Goal: Information Seeking & Learning: Learn about a topic

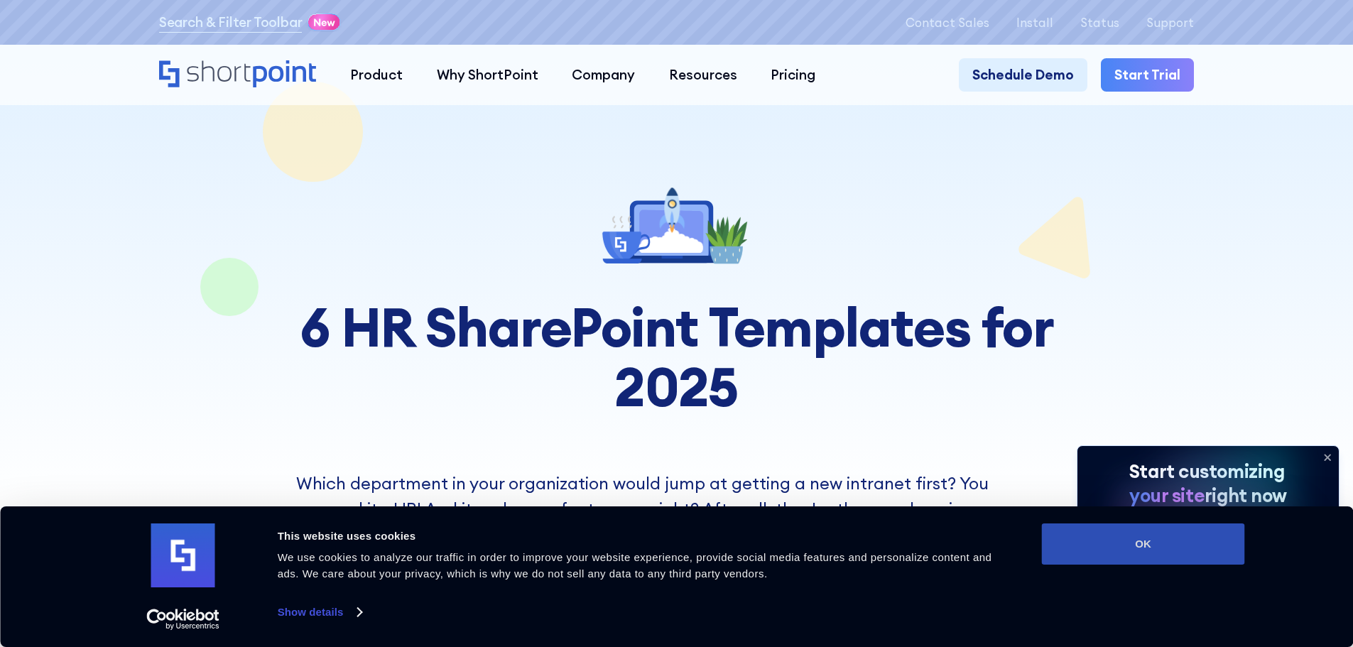
click at [1113, 545] on button "OK" at bounding box center [1143, 543] width 203 height 41
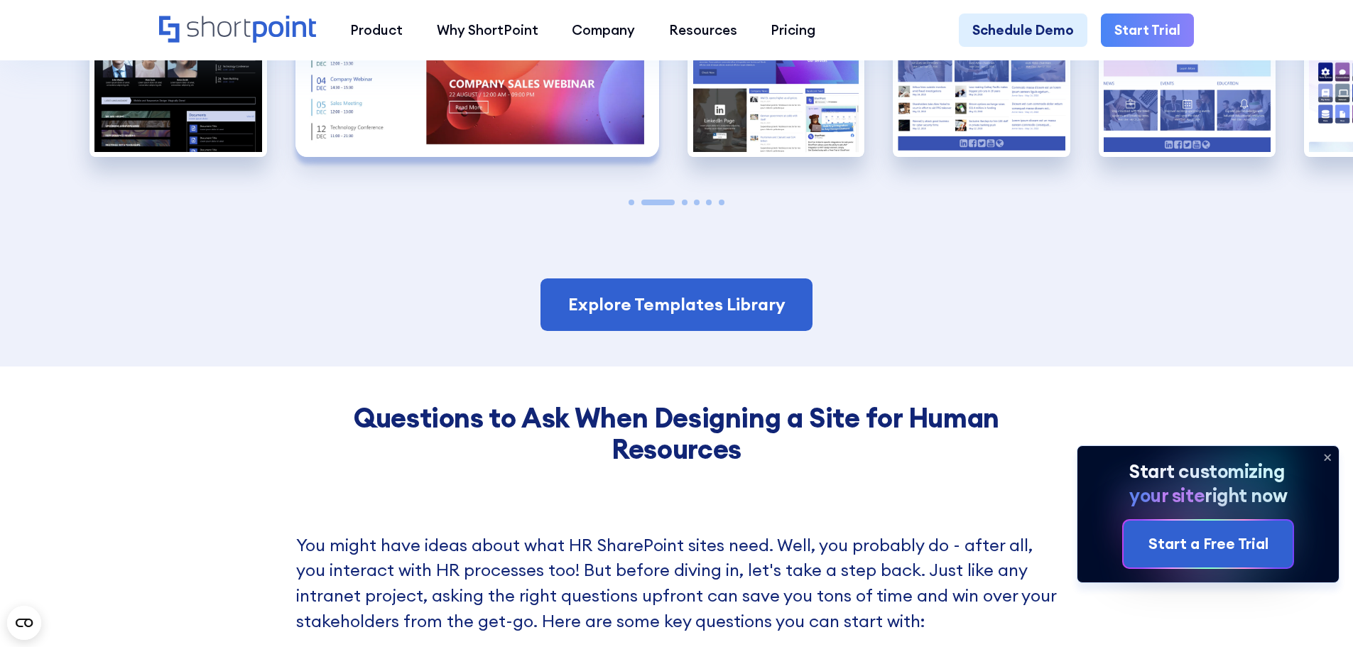
scroll to position [1738, 0]
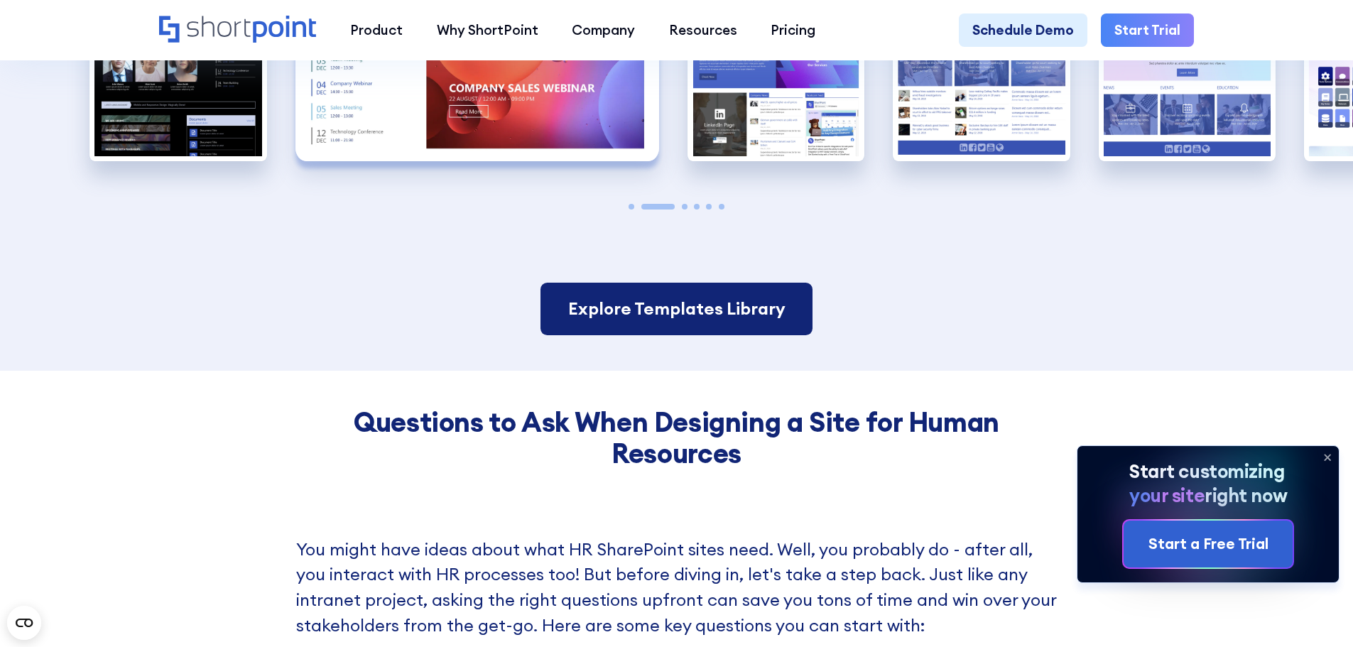
click at [597, 331] on link "Explore Templates Library" at bounding box center [675, 309] width 271 height 53
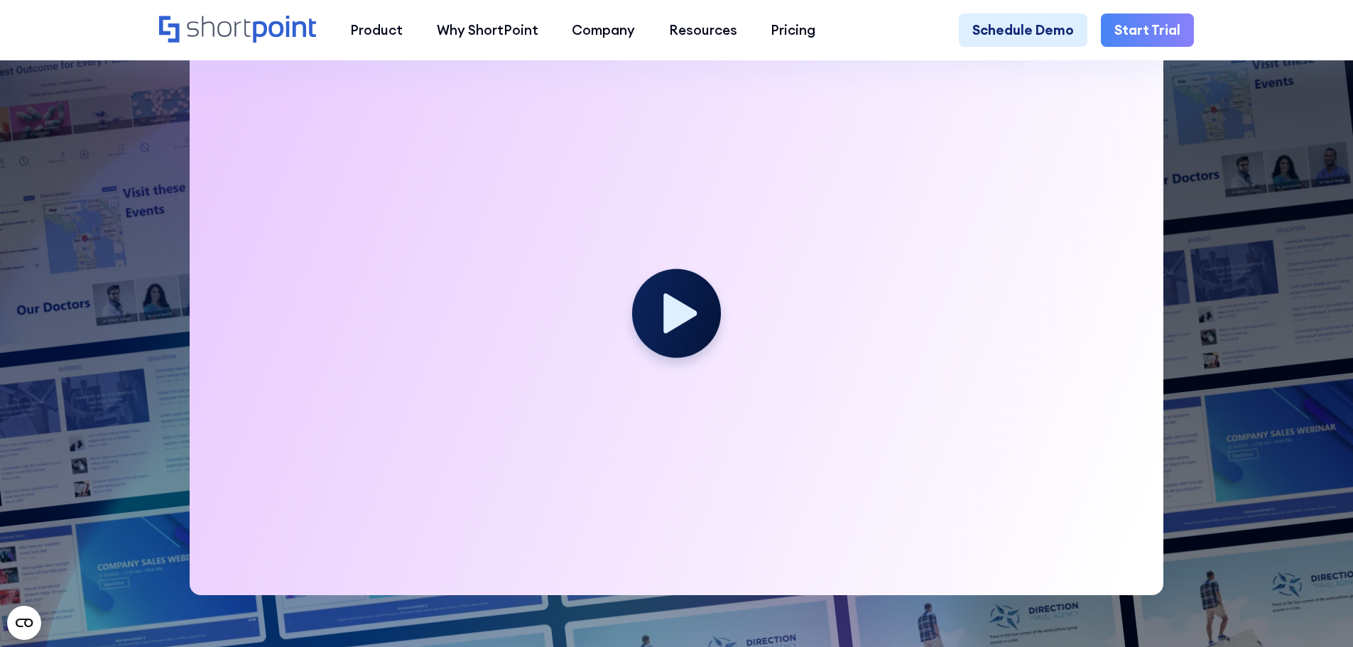
scroll to position [497, 0]
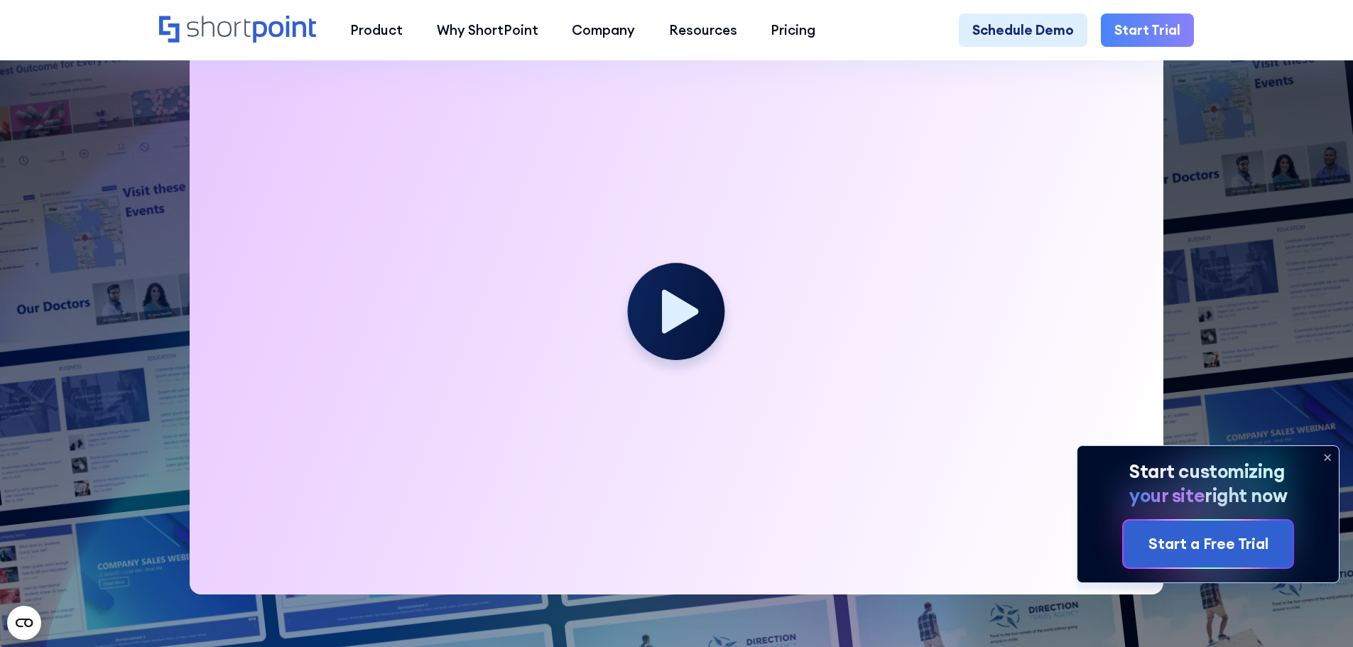
click at [667, 332] on icon at bounding box center [680, 312] width 37 height 44
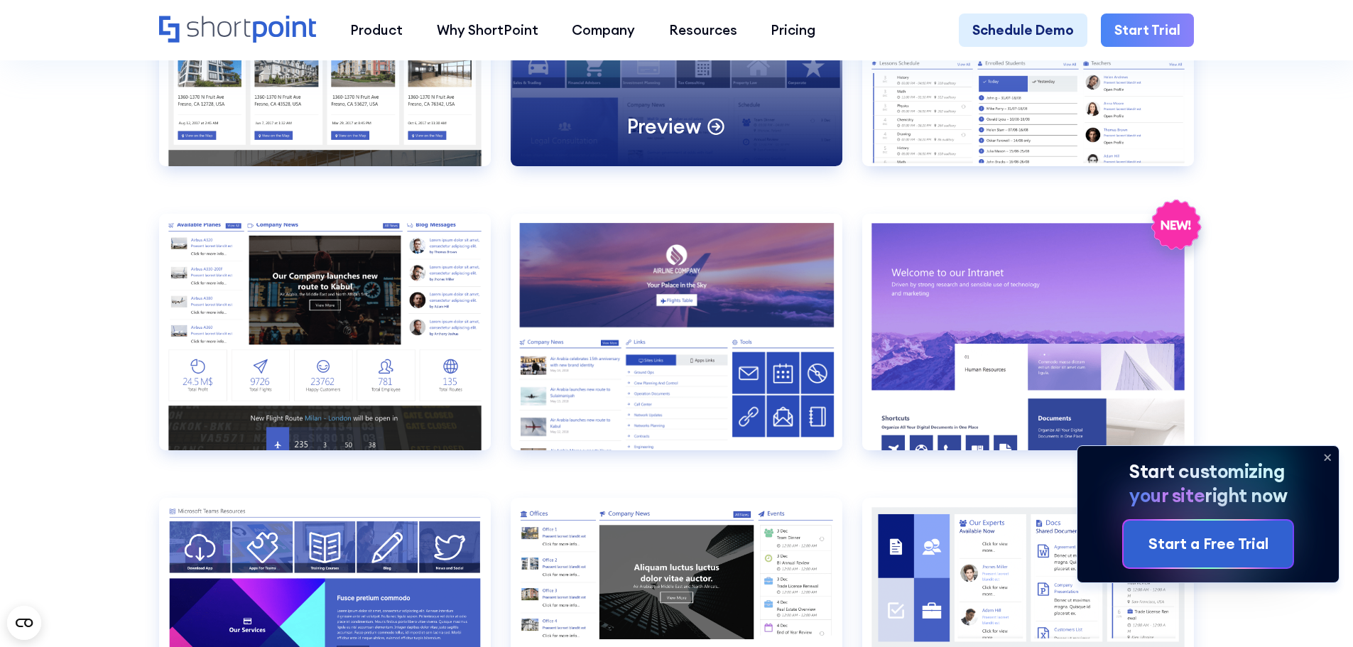
scroll to position [1978, 0]
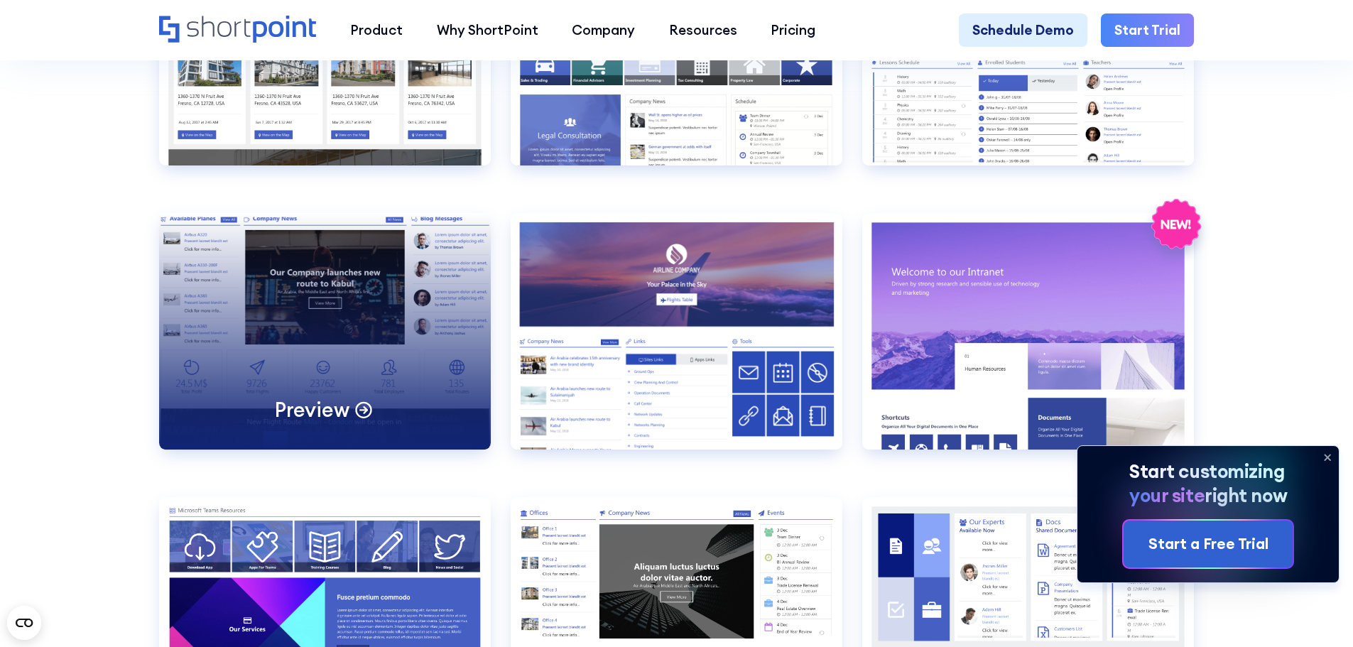
click at [307, 407] on div "Preview" at bounding box center [325, 331] width 332 height 236
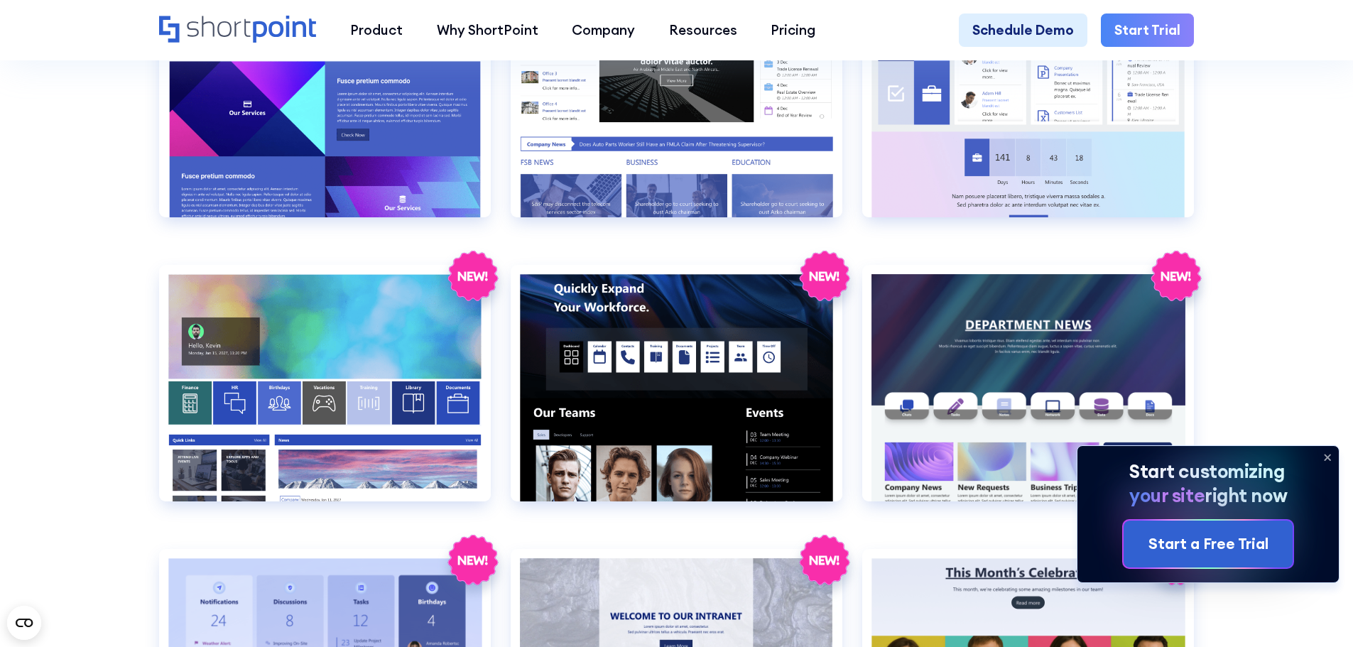
scroll to position [2495, 0]
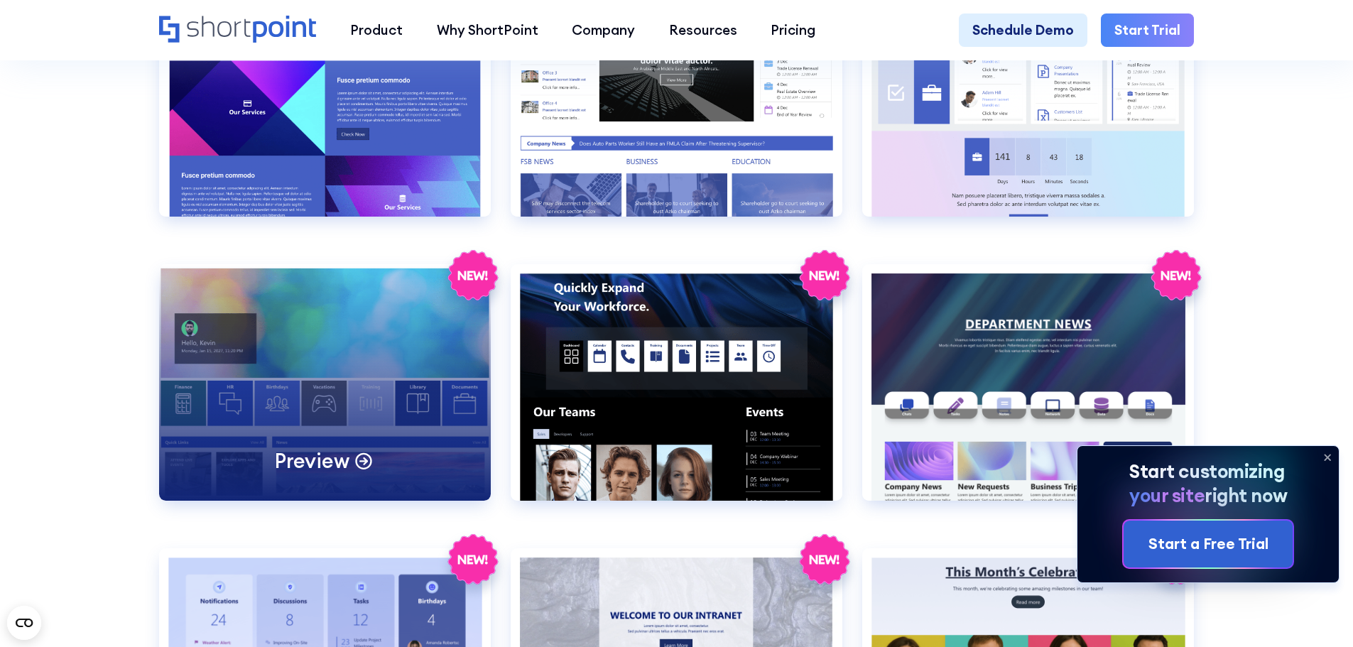
click at [394, 413] on div "Preview" at bounding box center [325, 382] width 332 height 236
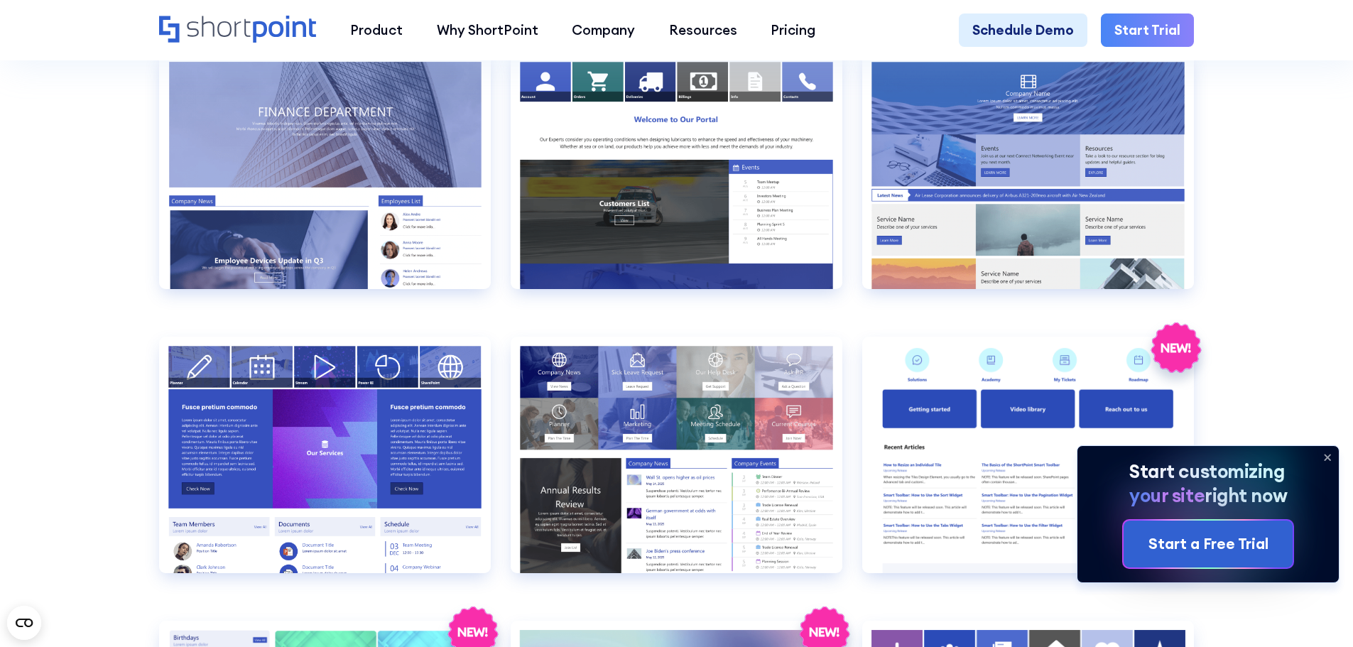
scroll to position [3275, 0]
